Goal: Navigation & Orientation: Find specific page/section

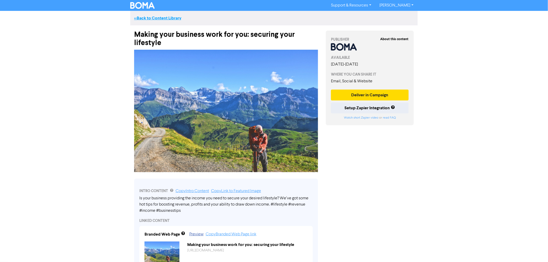
click at [147, 17] on link "<< Back to Content Library" at bounding box center [157, 18] width 47 height 5
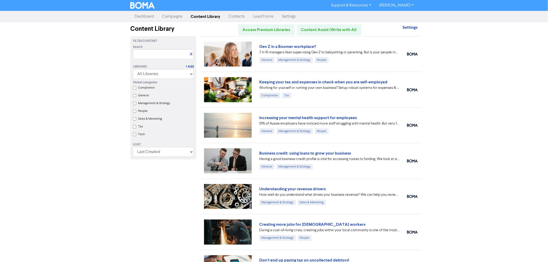
click at [109, 200] on div "Support & Resources Video Tutorials FAQ & Guides Marketing Education Annie Mira…" at bounding box center [274, 131] width 548 height 262
click at [203, 15] on link "Content Library" at bounding box center [205, 16] width 38 height 10
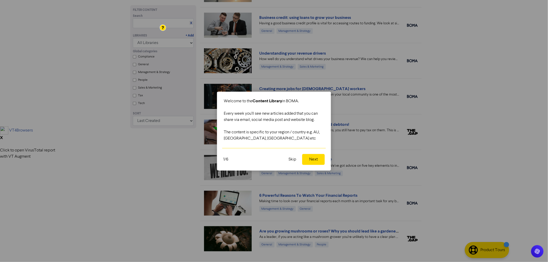
scroll to position [156, 0]
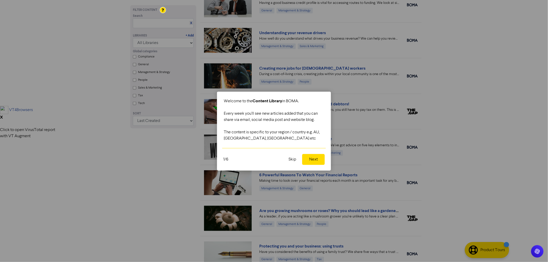
click at [288, 157] on button "Skip" at bounding box center [292, 159] width 14 height 11
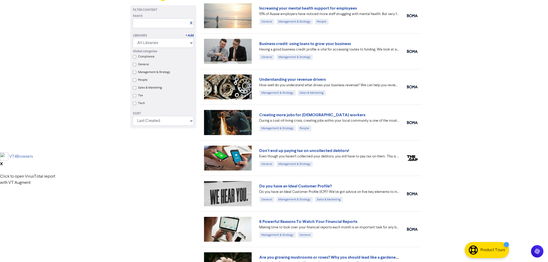
scroll to position [0, 0]
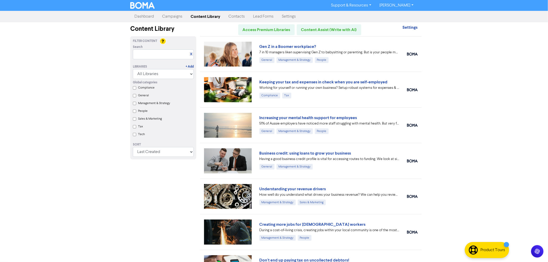
click at [102, 124] on div "Support & Resources Video Tutorials FAQ & Guides Marketing Education Annie Mira…" at bounding box center [274, 131] width 548 height 262
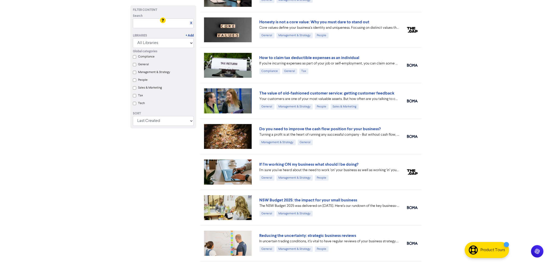
scroll to position [604, 0]
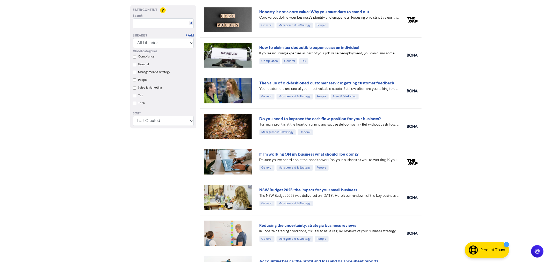
drag, startPoint x: 120, startPoint y: 183, endPoint x: 133, endPoint y: 179, distance: 13.9
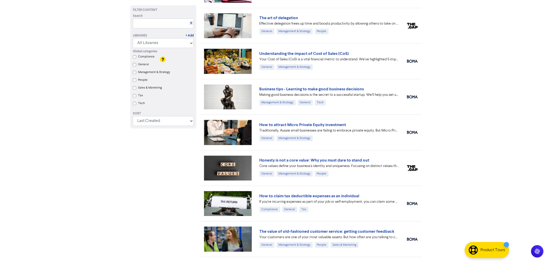
scroll to position [518, 0]
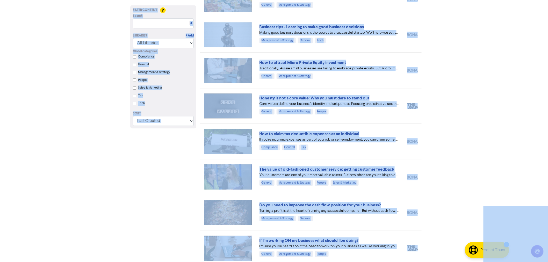
copy body "Support & Resources Video Tutorials FAQ & Guides Marketing Education Annie Mira…"
click at [148, 192] on div "Filter Content Search X Libraries + Add All Libraries BOMA Other Partners Xero …" at bounding box center [163, 52] width 74 height 1068
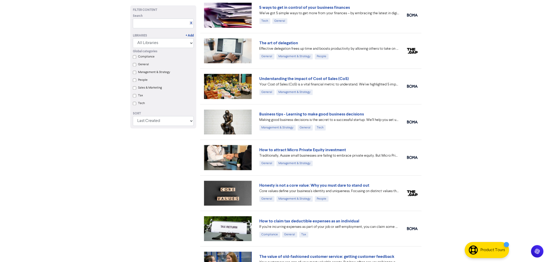
scroll to position [403, 0]
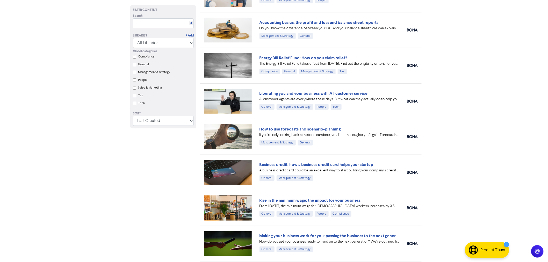
scroll to position [663, 0]
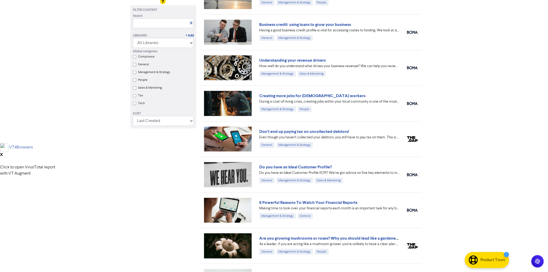
scroll to position [0, 0]
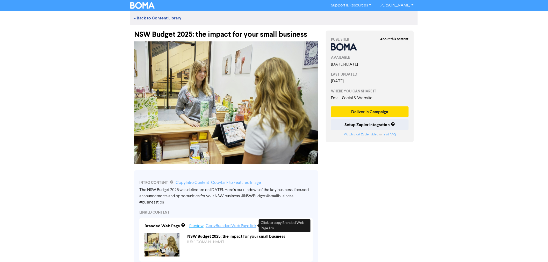
click at [200, 225] on link "Preview" at bounding box center [196, 226] width 14 height 4
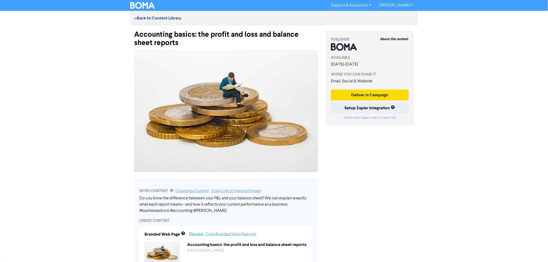
click at [193, 232] on link "Preview" at bounding box center [196, 234] width 14 height 4
